Goal: Task Accomplishment & Management: Complete application form

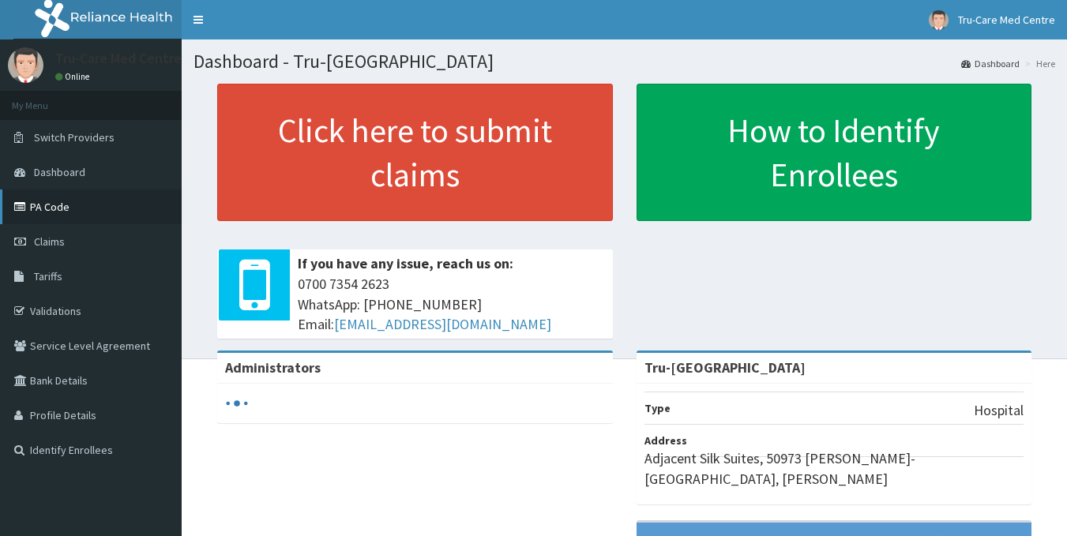
click at [88, 207] on link "PA Code" at bounding box center [91, 206] width 182 height 35
click at [56, 202] on link "PA Code" at bounding box center [91, 206] width 182 height 35
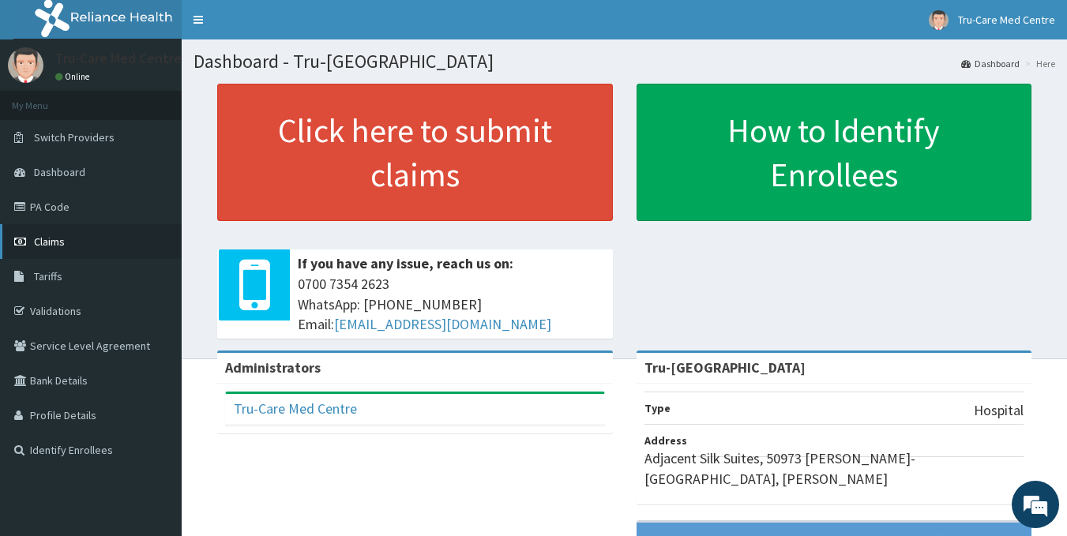
click at [54, 246] on span "Claims" at bounding box center [49, 241] width 31 height 14
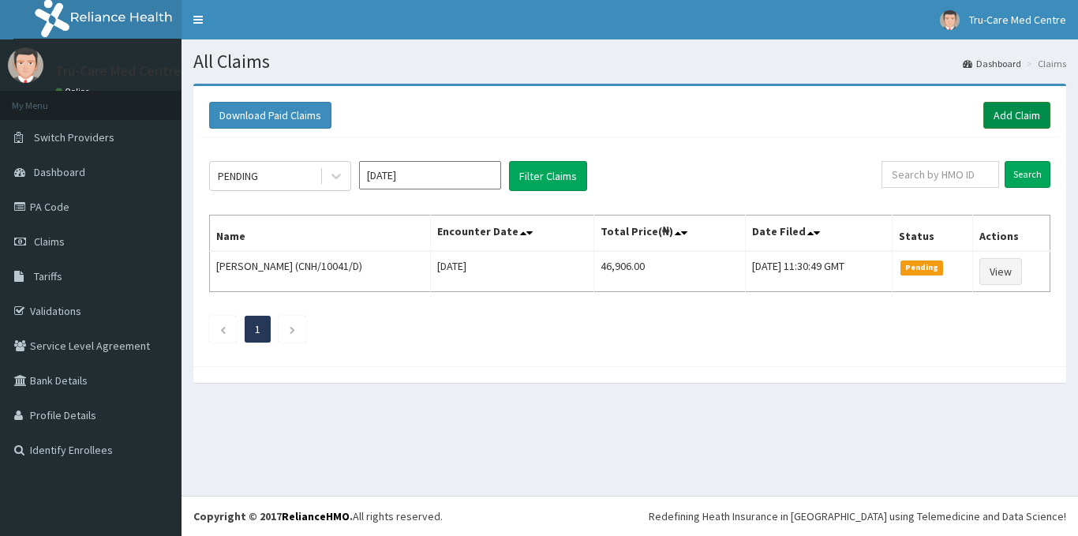
click at [1018, 117] on link "Add Claim" at bounding box center [1017, 115] width 67 height 27
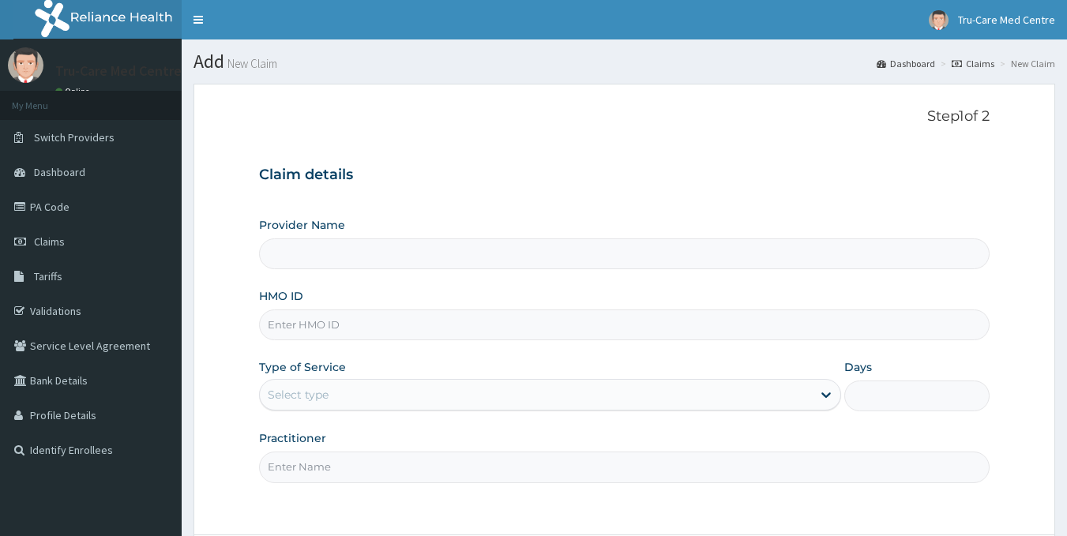
click at [294, 321] on input "HMO ID" at bounding box center [624, 324] width 731 height 31
paste input "CNH/10041/D"
type input "CNH/10041/D"
type input "Tru-[GEOGRAPHIC_DATA]"
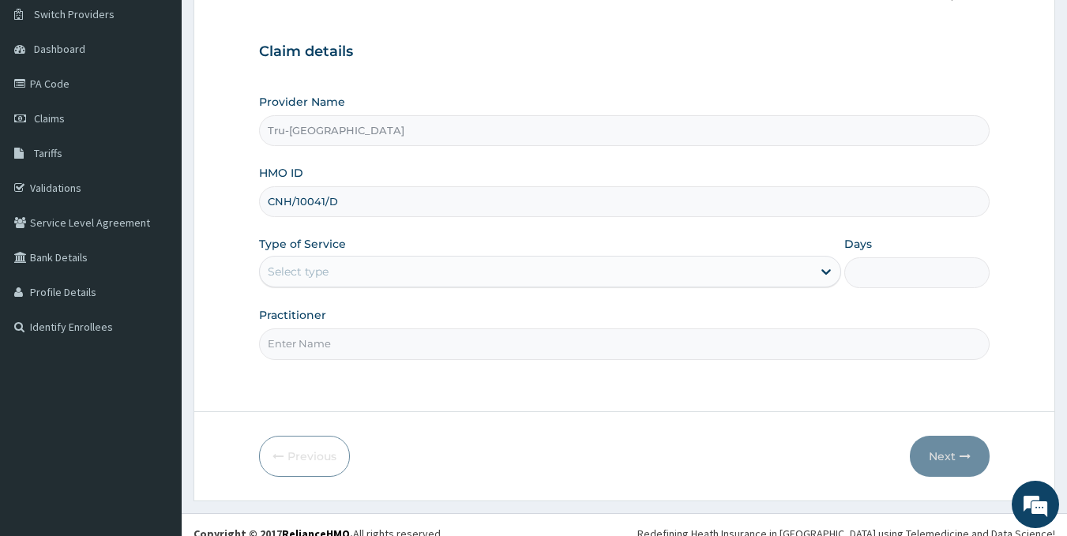
scroll to position [141, 0]
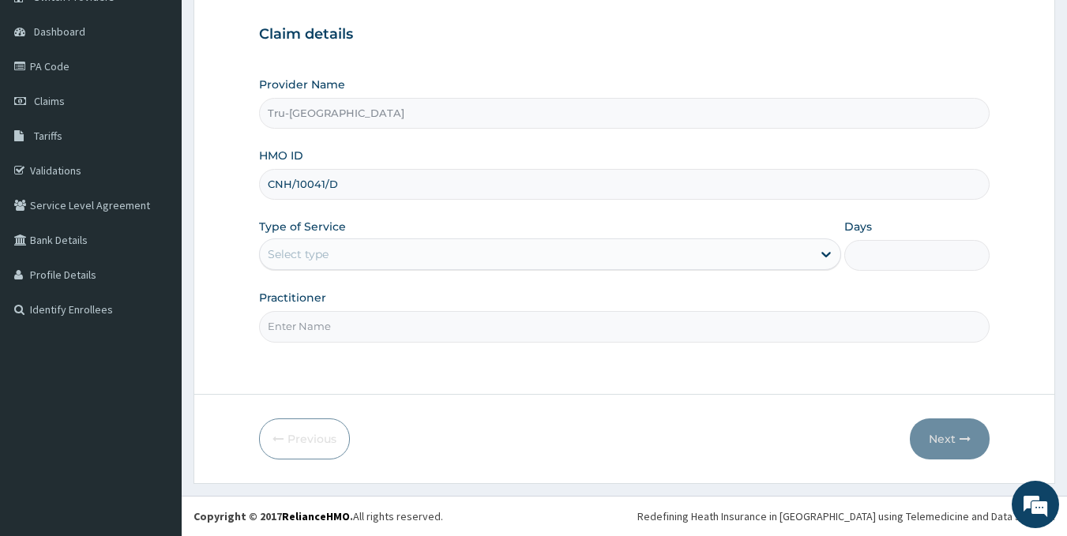
type input "CNH/10041/D"
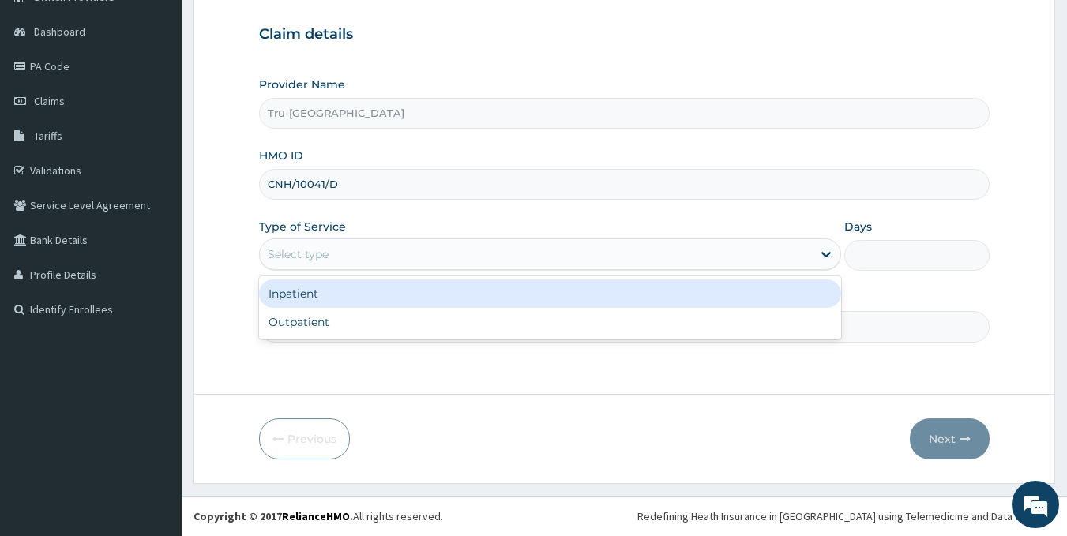
drag, startPoint x: 295, startPoint y: 254, endPoint x: 294, endPoint y: 275, distance: 20.6
click at [294, 254] on div "Select type" at bounding box center [298, 254] width 61 height 16
drag, startPoint x: 296, startPoint y: 304, endPoint x: 432, endPoint y: 297, distance: 136.0
click at [297, 304] on div "Inpatient" at bounding box center [550, 293] width 582 height 28
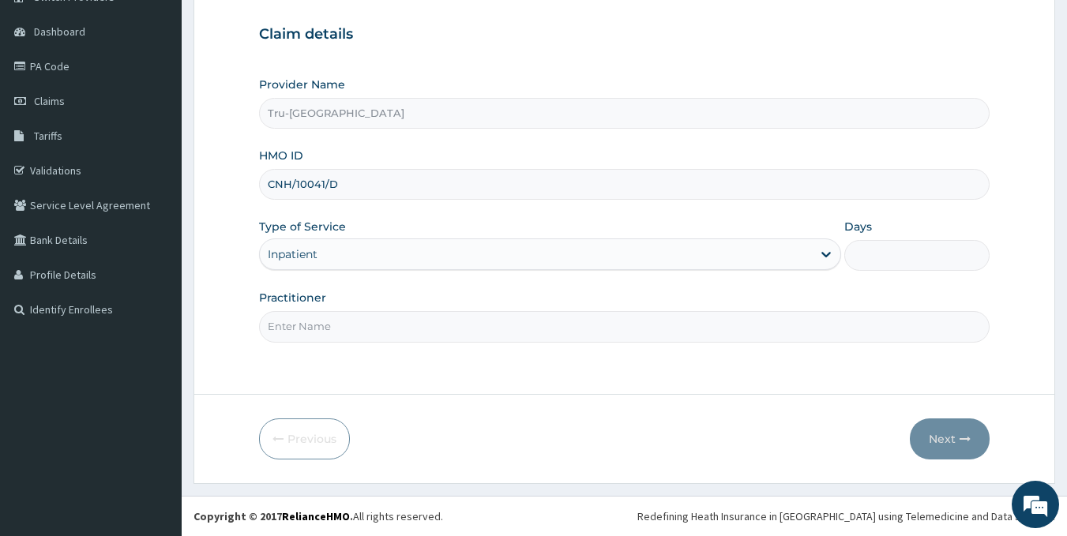
click at [934, 266] on input "Days" at bounding box center [916, 255] width 145 height 31
type input "5"
click at [391, 329] on input "Practitioner" at bounding box center [624, 326] width 731 height 31
type input "DR HINJARI I."
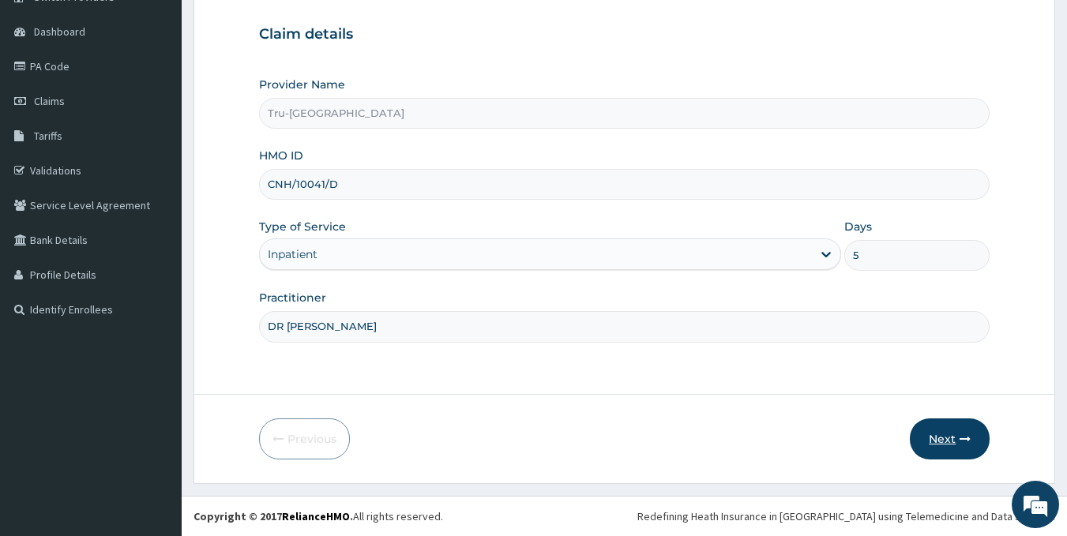
click at [939, 438] on button "Next" at bounding box center [949, 438] width 80 height 41
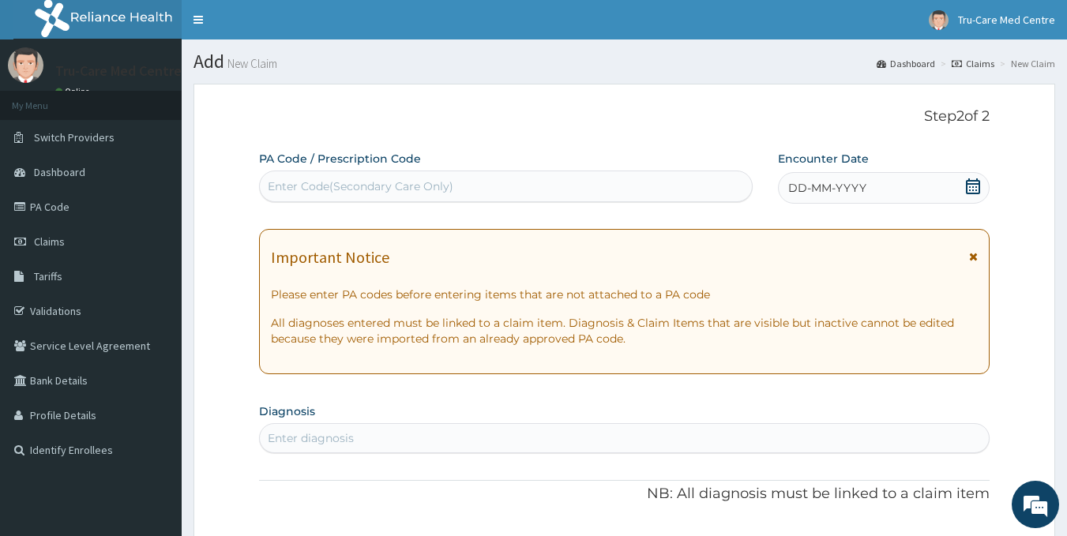
click at [283, 189] on div "Enter Code(Secondary Care Only)" at bounding box center [361, 186] width 186 height 16
paste input "PA/7D8DAB"
type input "PA/7D8DAB"
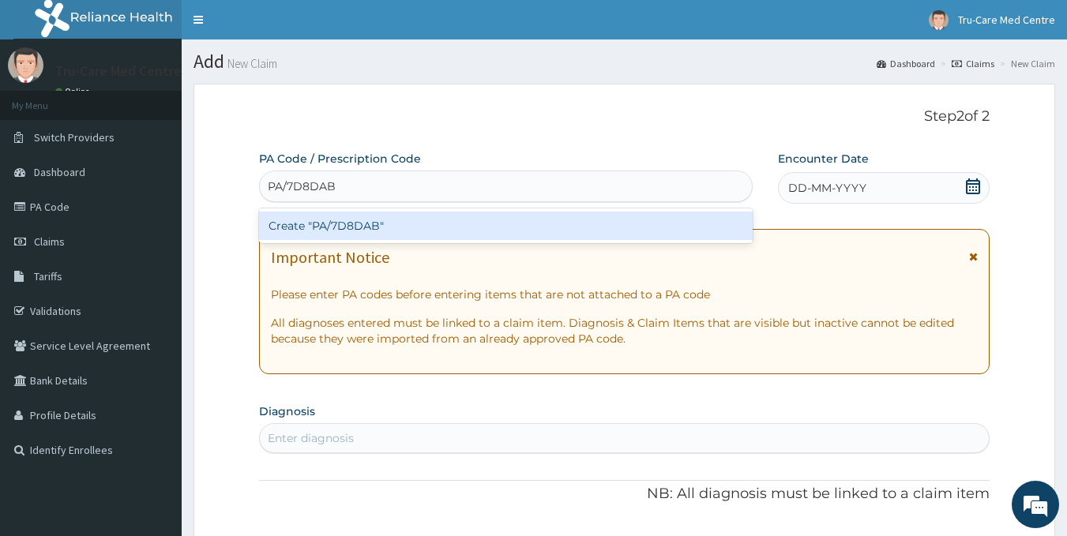
click at [607, 231] on div "Create "PA/7D8DAB"" at bounding box center [506, 226] width 494 height 28
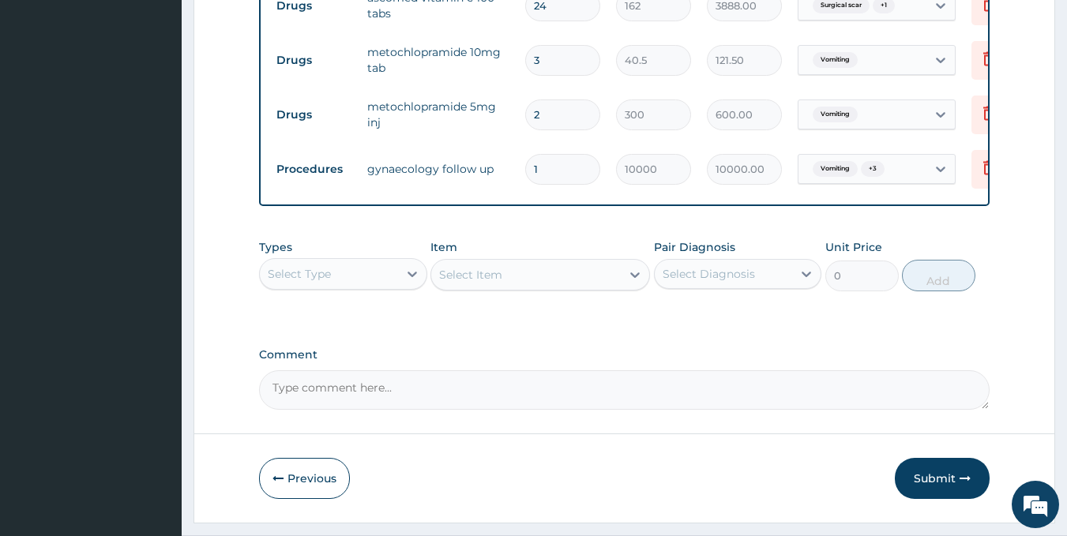
scroll to position [725, 0]
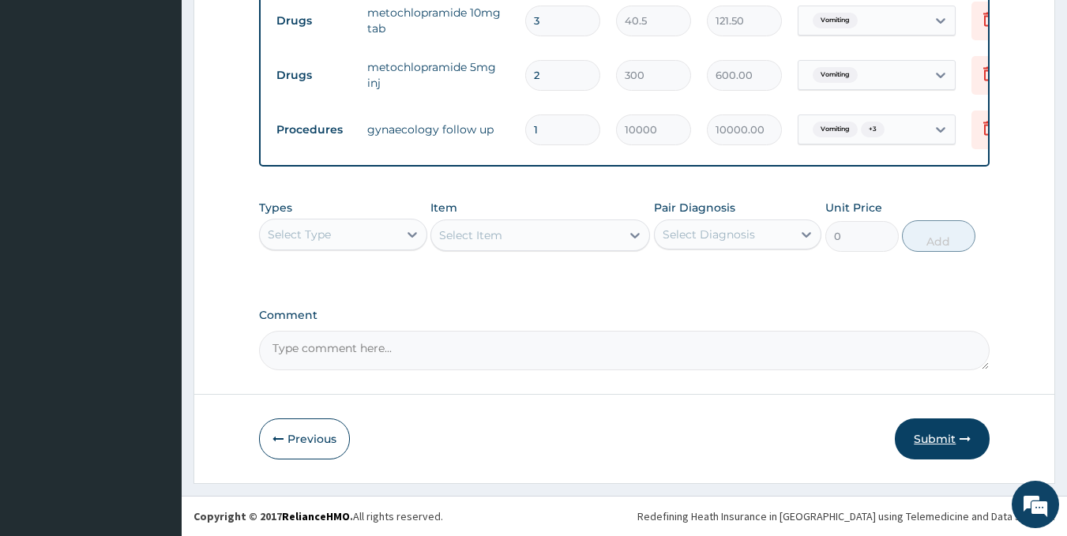
click at [943, 437] on button "Submit" at bounding box center [941, 438] width 95 height 41
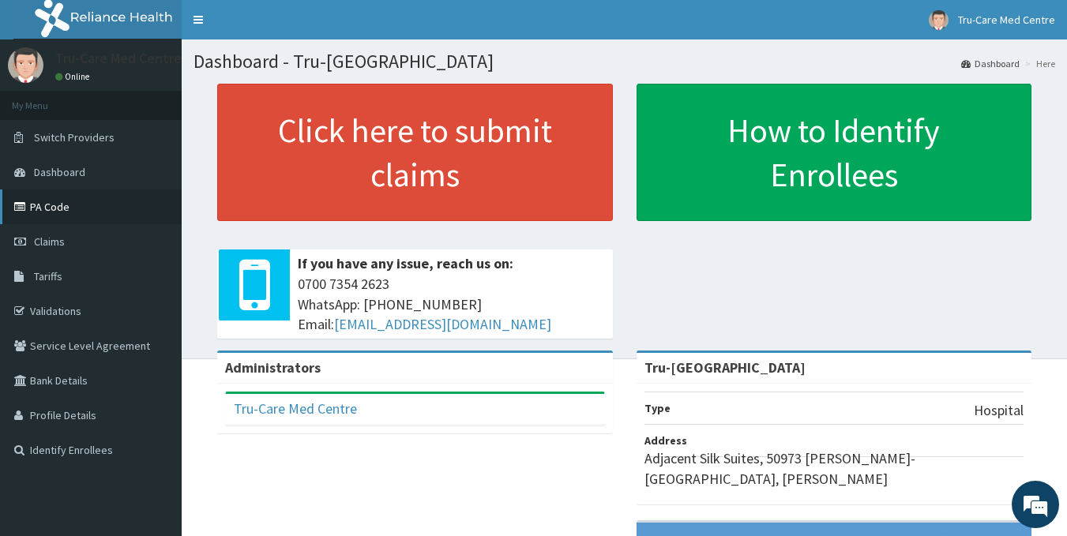
click at [56, 216] on link "PA Code" at bounding box center [91, 206] width 182 height 35
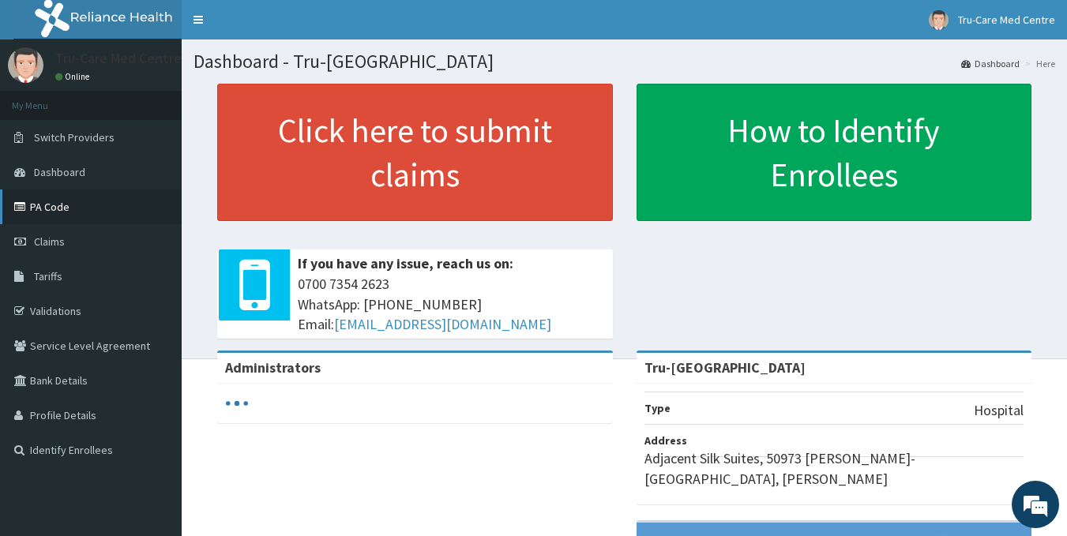
click at [63, 208] on link "PA Code" at bounding box center [91, 206] width 182 height 35
click at [54, 208] on link "PA Code" at bounding box center [91, 206] width 182 height 35
click at [63, 206] on link "PA Code" at bounding box center [91, 206] width 182 height 35
